Goal: Information Seeking & Learning: Learn about a topic

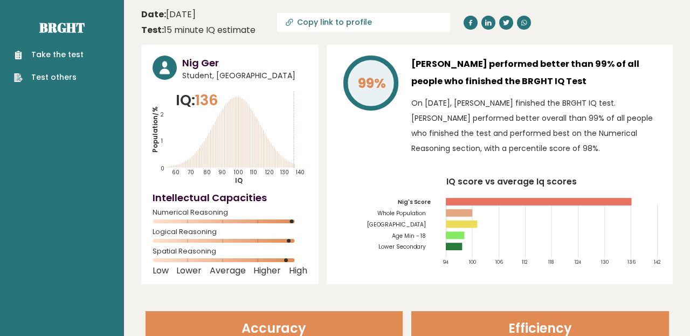
click at [310, 216] on div "Nig Ger Student, India IQ: 136 Population/% IQ 0 1 2 60 70 80 90 100 110 120 13…" at bounding box center [229, 164] width 177 height 239
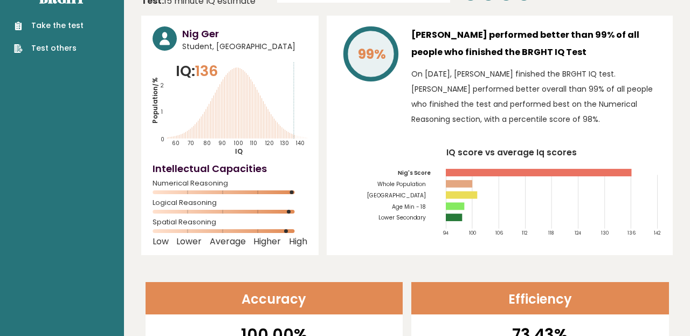
scroll to position [8, 0]
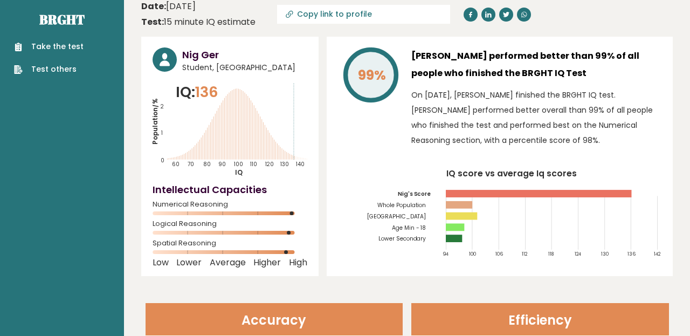
click at [423, 212] on tspan "[GEOGRAPHIC_DATA]" at bounding box center [396, 216] width 59 height 8
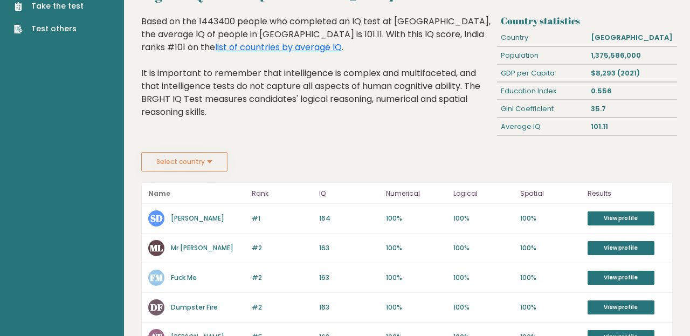
scroll to position [17, 0]
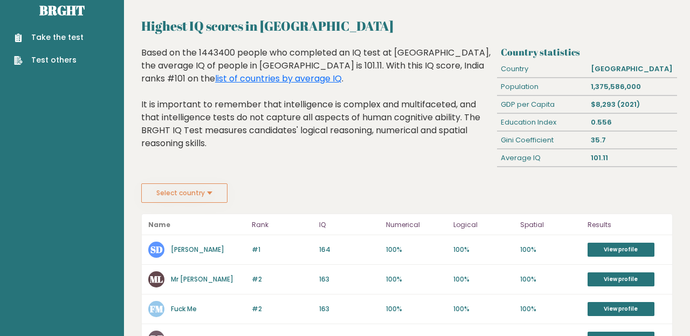
click at [213, 183] on button "Select country" at bounding box center [184, 192] width 86 height 19
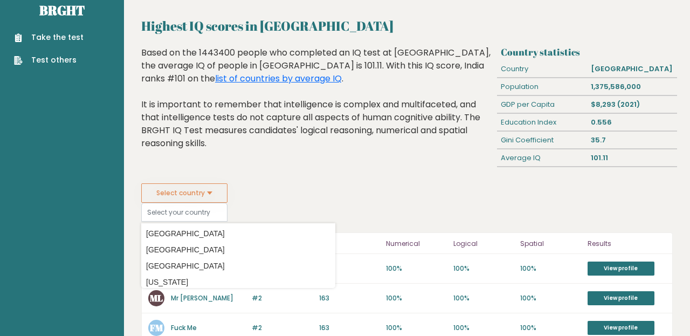
click at [294, 186] on fieldset "Select country Country Afghanistan Albania Algeria American Samoa Andorra Angol…" at bounding box center [238, 202] width 194 height 38
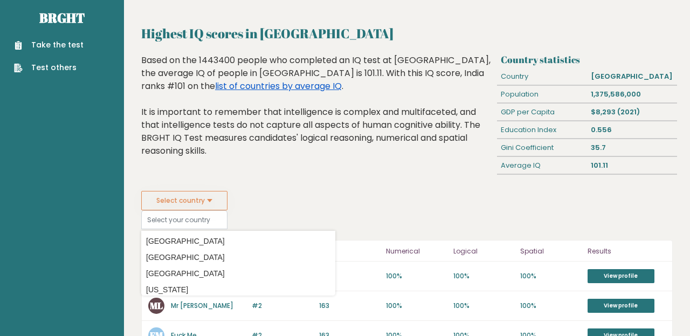
click at [342, 80] on link "list of countries by average IQ" at bounding box center [278, 86] width 127 height 12
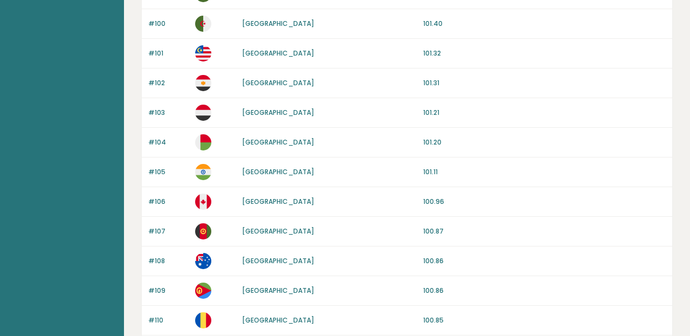
scroll to position [1077, 0]
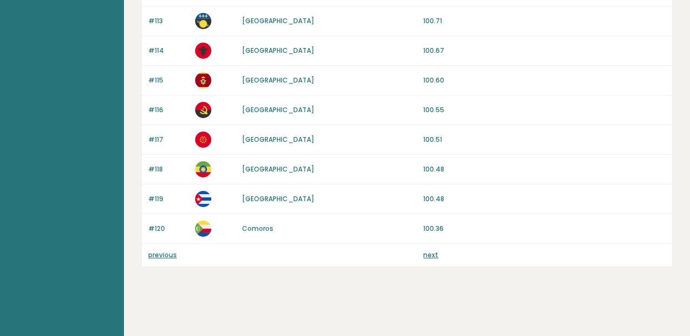
click at [161, 253] on link "previous" at bounding box center [162, 254] width 29 height 9
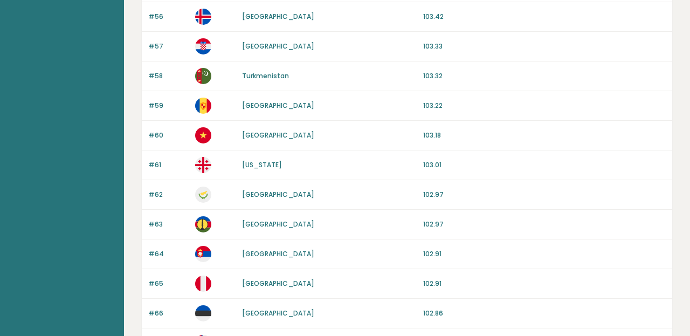
scroll to position [1077, 0]
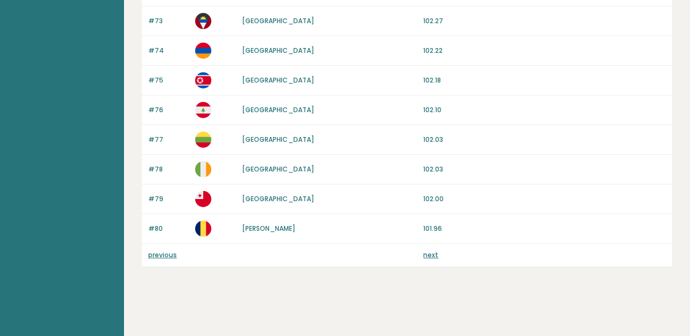
click at [178, 251] on p "previous" at bounding box center [168, 255] width 40 height 10
click at [172, 255] on link "previous" at bounding box center [162, 254] width 29 height 9
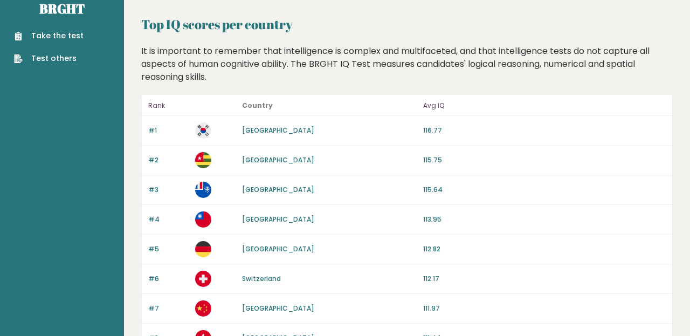
scroll to position [27, 0]
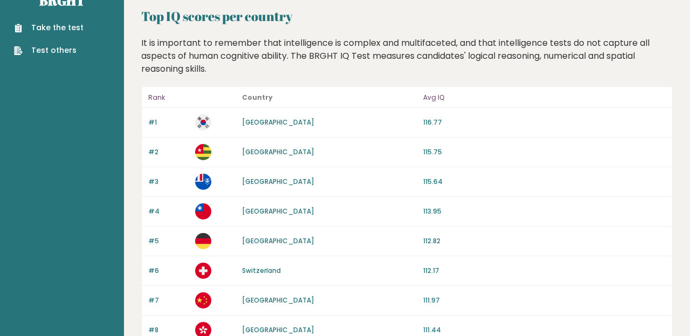
click at [253, 150] on link "[GEOGRAPHIC_DATA]" at bounding box center [278, 151] width 72 height 9
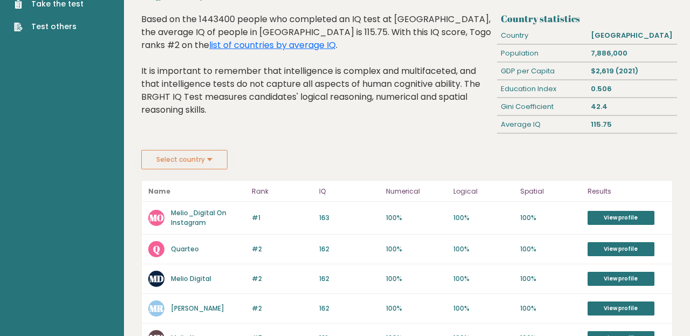
scroll to position [111, 0]
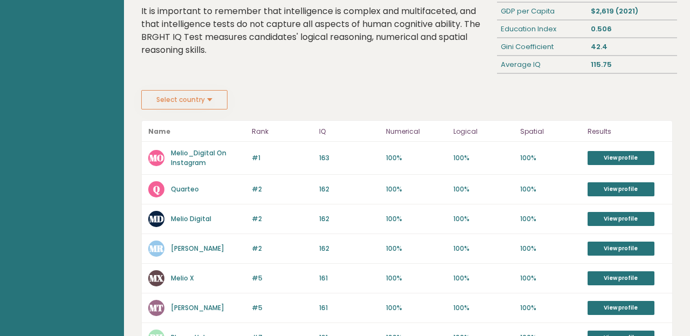
click at [202, 160] on link "Melio_Digital On Instagram" at bounding box center [199, 157] width 56 height 19
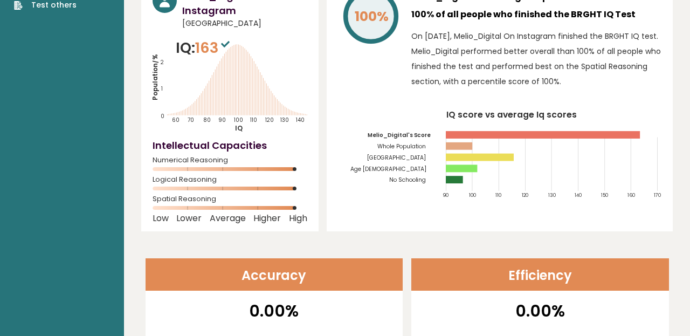
scroll to position [68, 0]
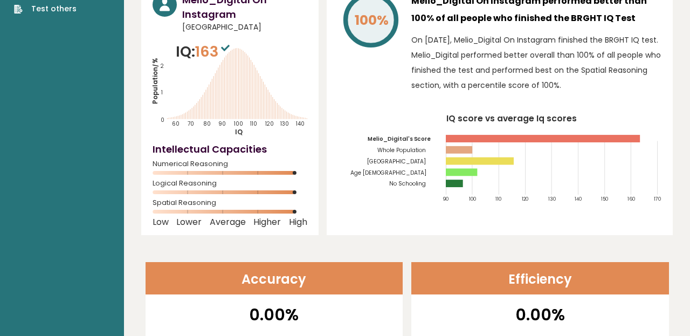
click at [415, 169] on tspan "Age [DEMOGRAPHIC_DATA]" at bounding box center [388, 173] width 76 height 8
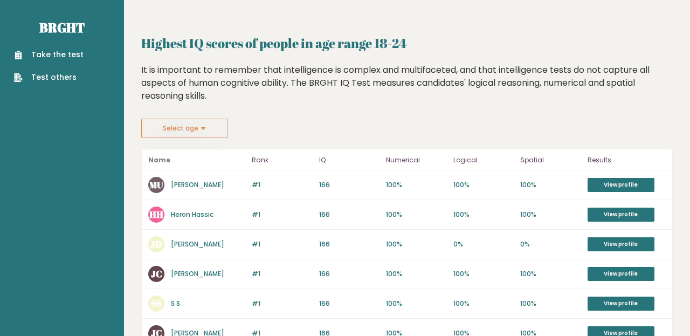
click at [218, 127] on button "Select age" at bounding box center [184, 128] width 86 height 19
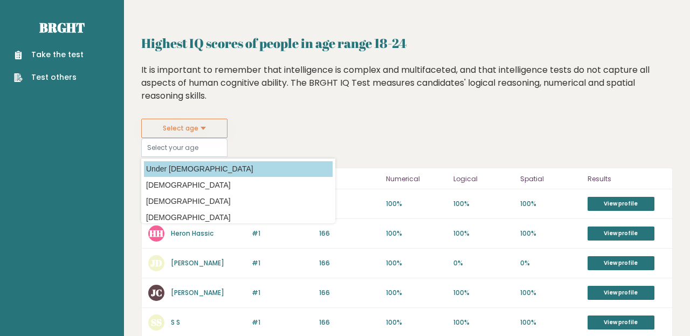
click at [208, 168] on option "Under 18 years old" at bounding box center [238, 169] width 189 height 16
type input "min_18"
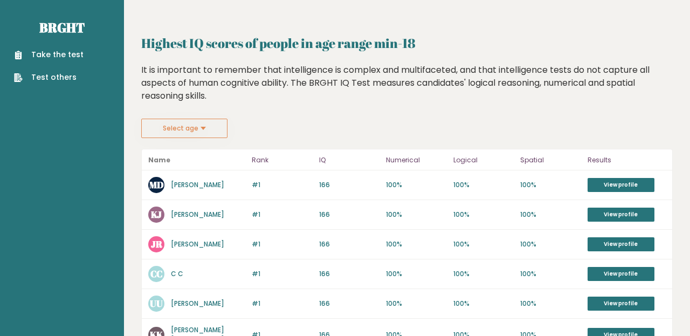
click at [201, 184] on link "[PERSON_NAME]" at bounding box center [197, 184] width 53 height 9
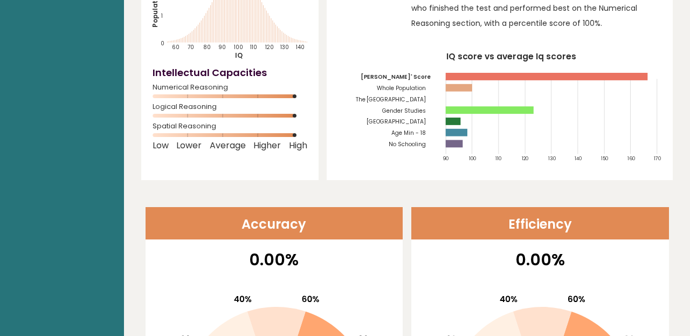
scroll to position [122, 0]
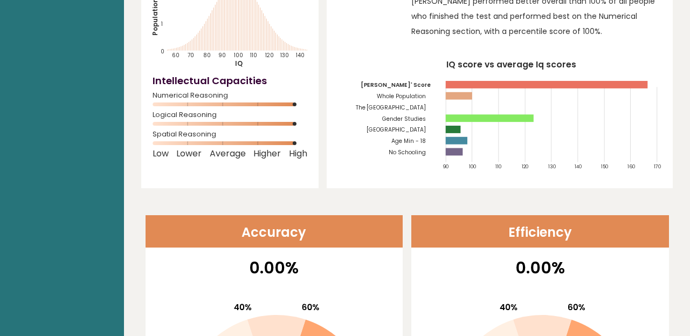
click at [420, 104] on tspan "The [GEOGRAPHIC_DATA]" at bounding box center [390, 108] width 71 height 8
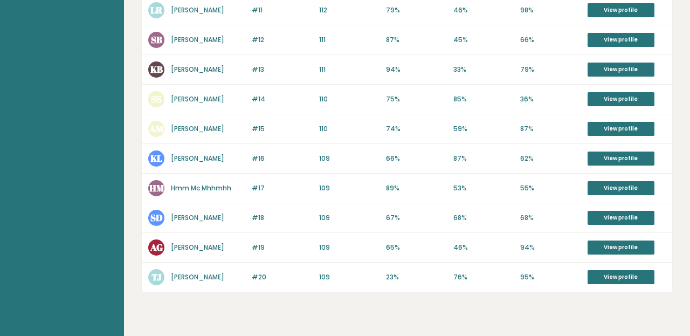
scroll to position [477, 0]
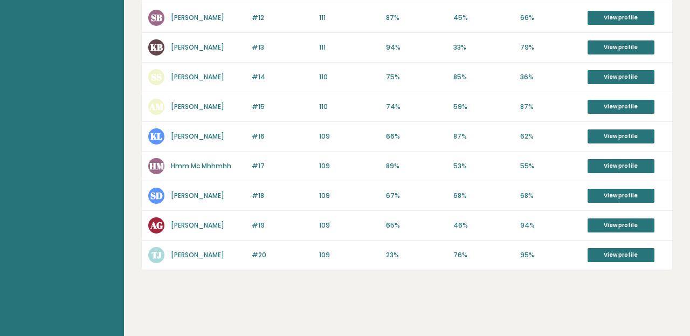
click at [181, 224] on link "Anala Ghany" at bounding box center [197, 224] width 53 height 9
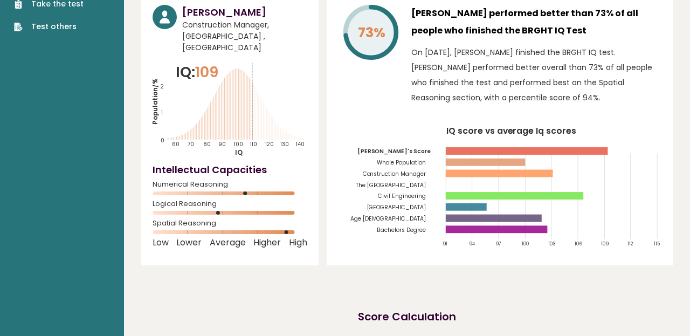
scroll to position [141, 0]
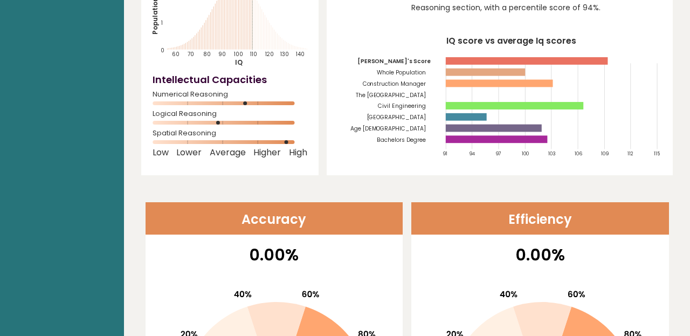
click at [416, 141] on tspan "Bachelors Degree" at bounding box center [401, 140] width 49 height 8
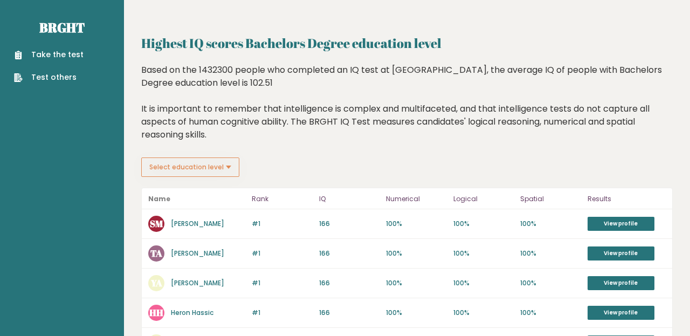
scroll to position [88, 0]
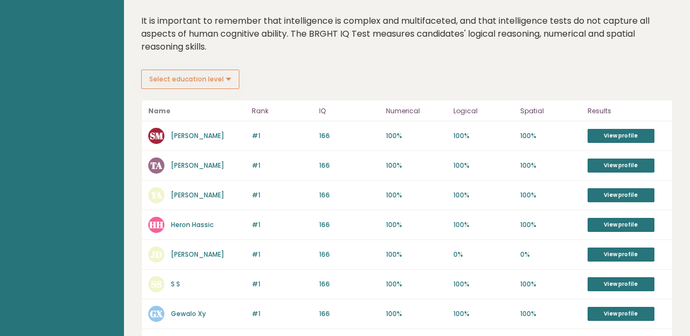
click at [208, 137] on link "Setsuko Matsushiro" at bounding box center [197, 135] width 53 height 9
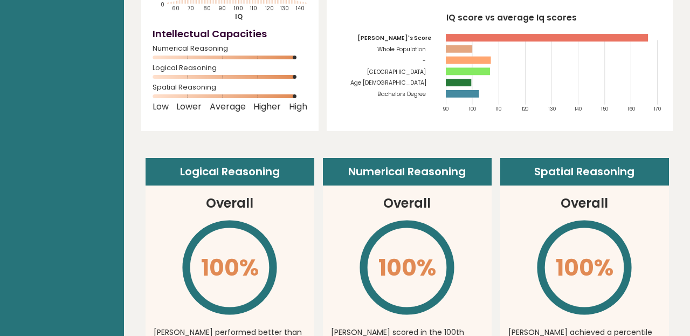
scroll to position [94, 0]
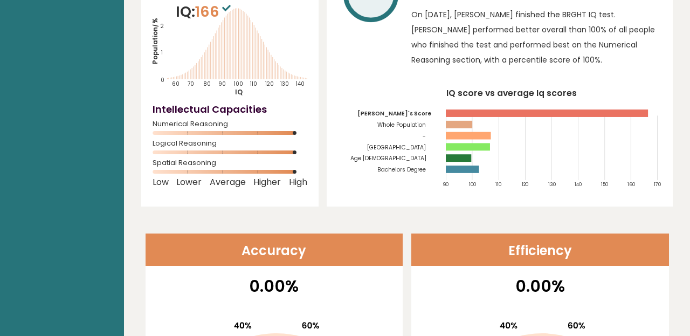
click at [423, 165] on tspan "Bachelors Degree" at bounding box center [401, 169] width 49 height 8
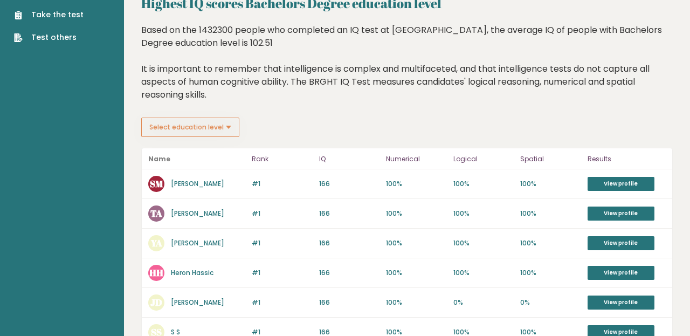
scroll to position [55, 0]
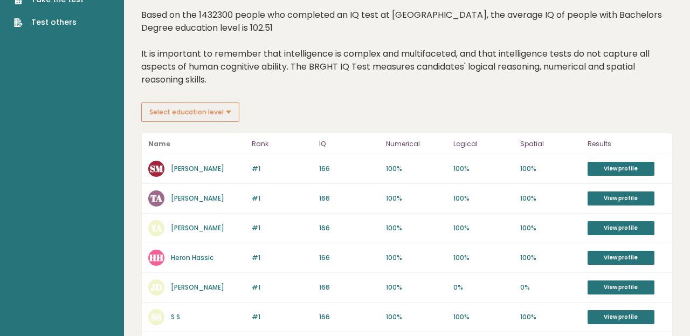
click at [229, 121] on button "Select education level" at bounding box center [190, 111] width 98 height 19
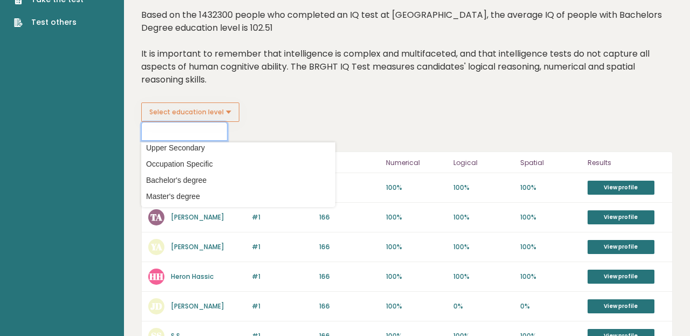
scroll to position [70, 0]
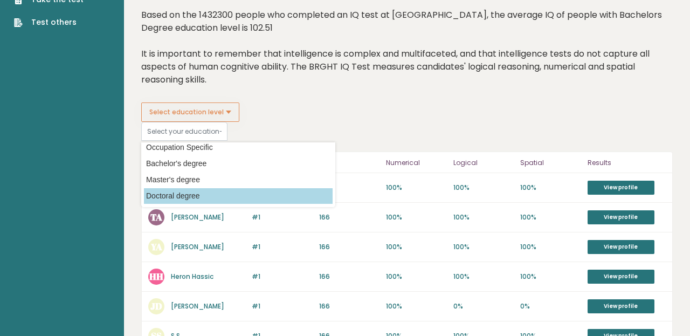
click at [213, 195] on option "Doctoral degree" at bounding box center [238, 196] width 189 height 16
type input "doctoral_degree"
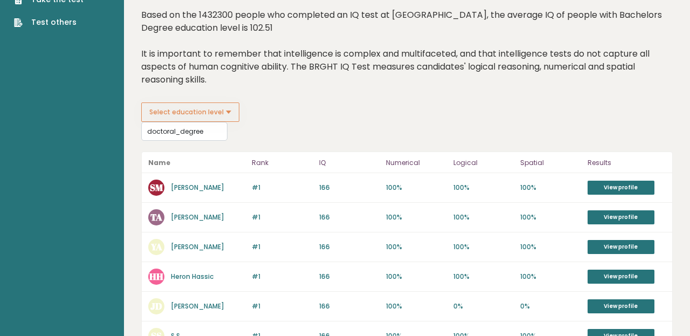
click at [204, 189] on link "[PERSON_NAME]" at bounding box center [197, 187] width 53 height 9
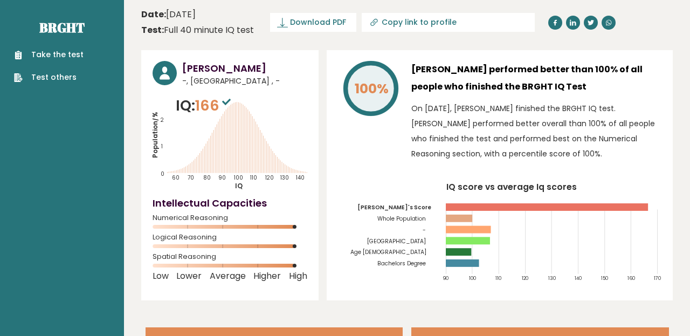
scroll to position [5, 0]
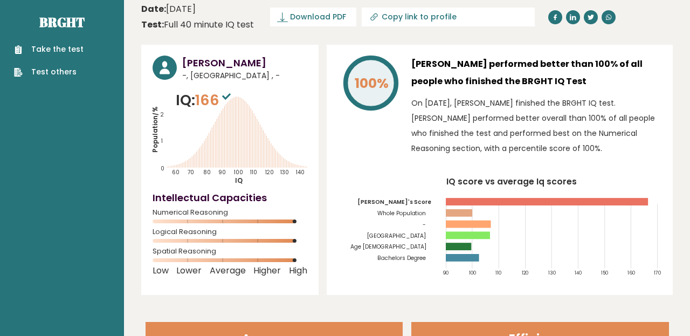
click at [401, 247] on icon "IQ score vs average Iq scores 90 100 110 120 130 140 150 160 170 Setsuko's Scor…" at bounding box center [499, 230] width 323 height 107
click at [401, 254] on tspan "Bachelors Degree" at bounding box center [401, 258] width 49 height 8
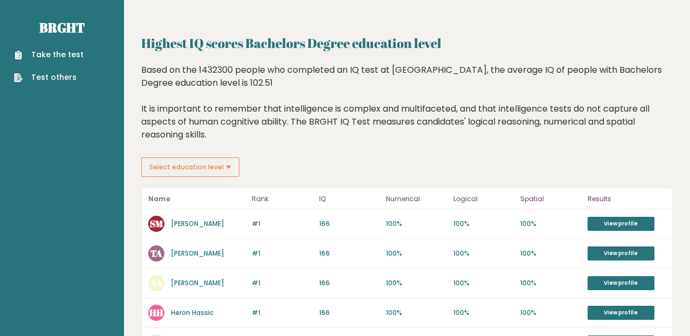
click at [213, 167] on button "Select education level" at bounding box center [190, 166] width 98 height 19
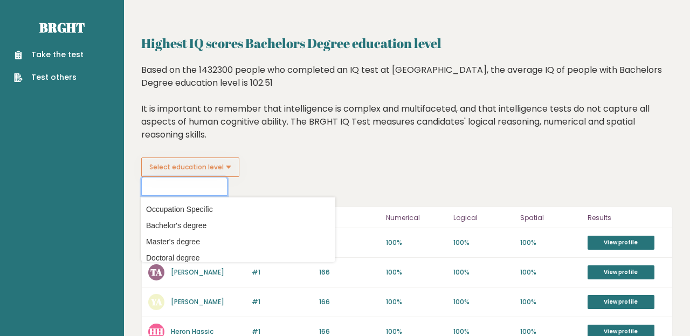
scroll to position [70, 0]
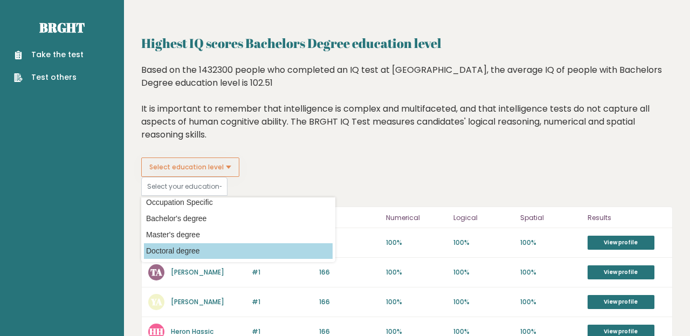
click at [206, 246] on option "Doctoral degree" at bounding box center [238, 251] width 189 height 16
type input "doctoral_degree"
